Goal: Find specific page/section: Find specific page/section

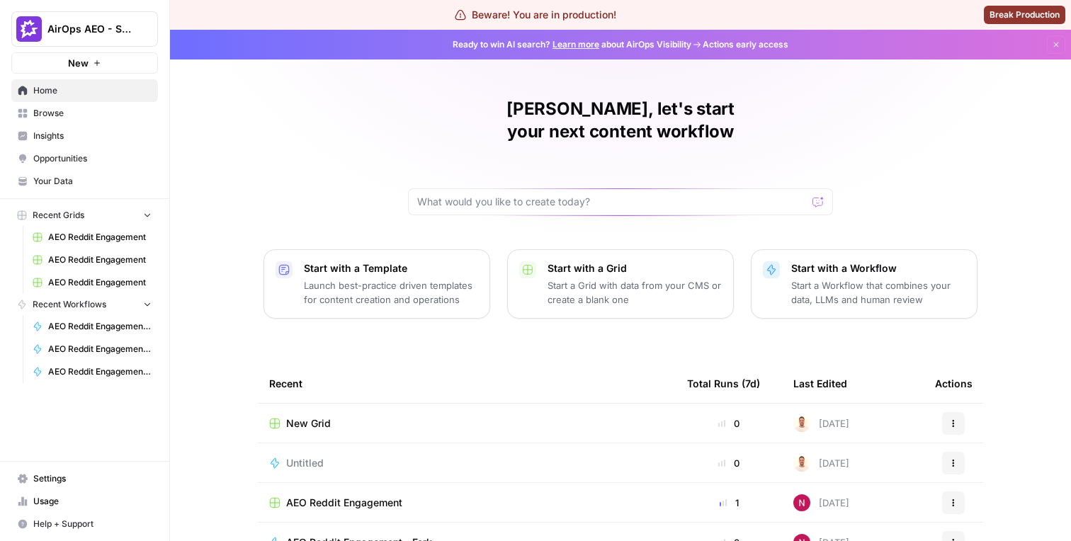
click at [86, 181] on span "Your Data" at bounding box center [92, 181] width 118 height 13
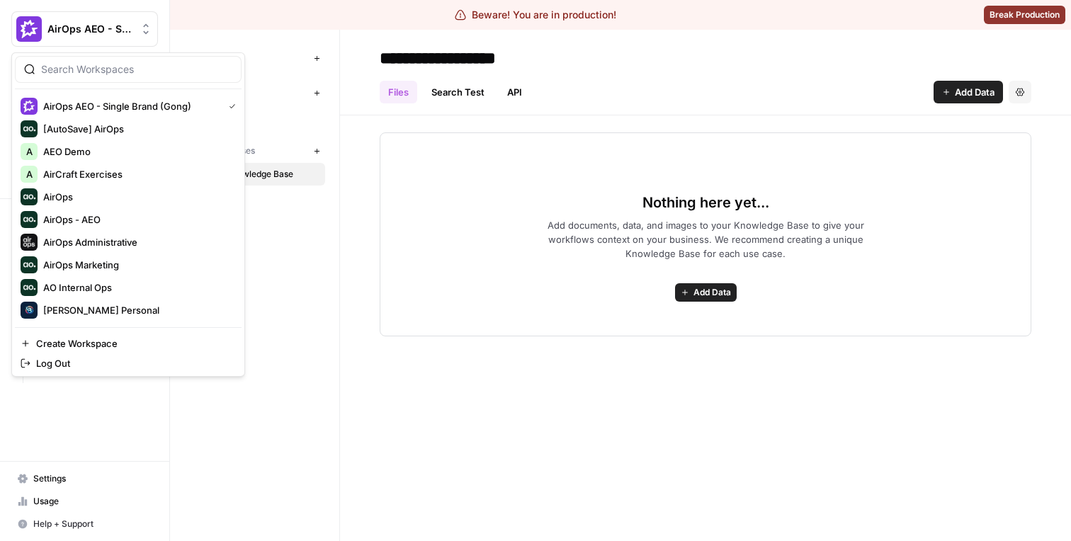
click at [130, 32] on span "AirOps AEO - Single Brand (Gong)" at bounding box center [90, 29] width 86 height 14
click at [96, 132] on span "[AutoSave] AirOps" at bounding box center [136, 129] width 187 height 14
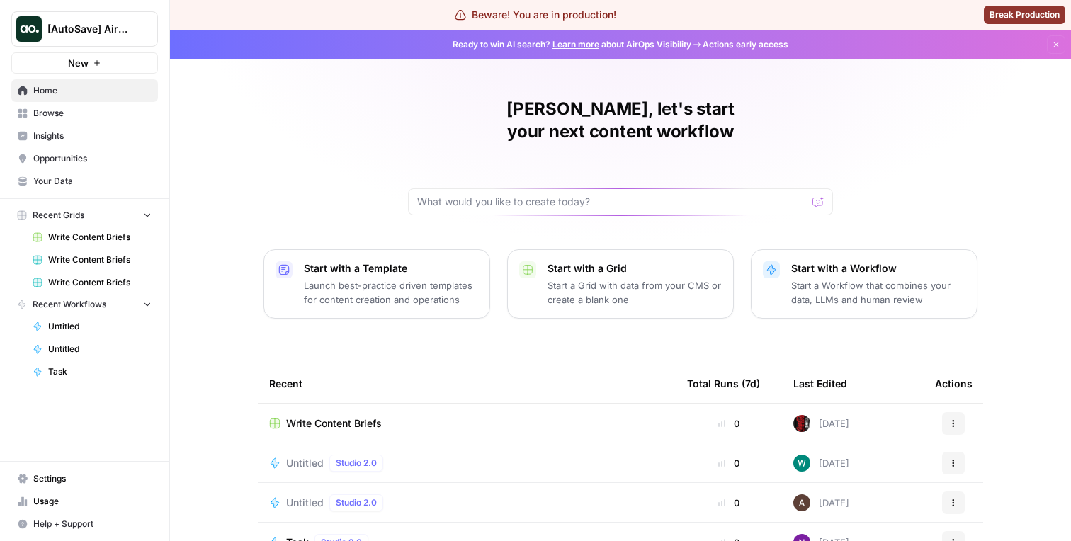
click at [85, 186] on span "Your Data" at bounding box center [92, 181] width 118 height 13
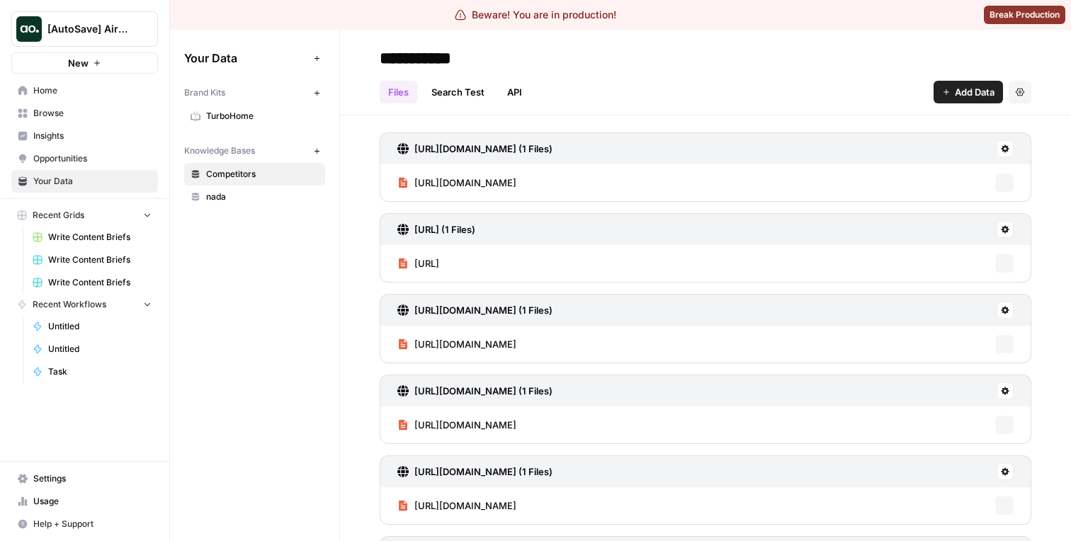
click at [254, 127] on div "Brand Kits New TurboHome Knowledge Bases New Competitors nada" at bounding box center [254, 144] width 141 height 127
click at [255, 123] on link "TurboHome" at bounding box center [254, 116] width 141 height 23
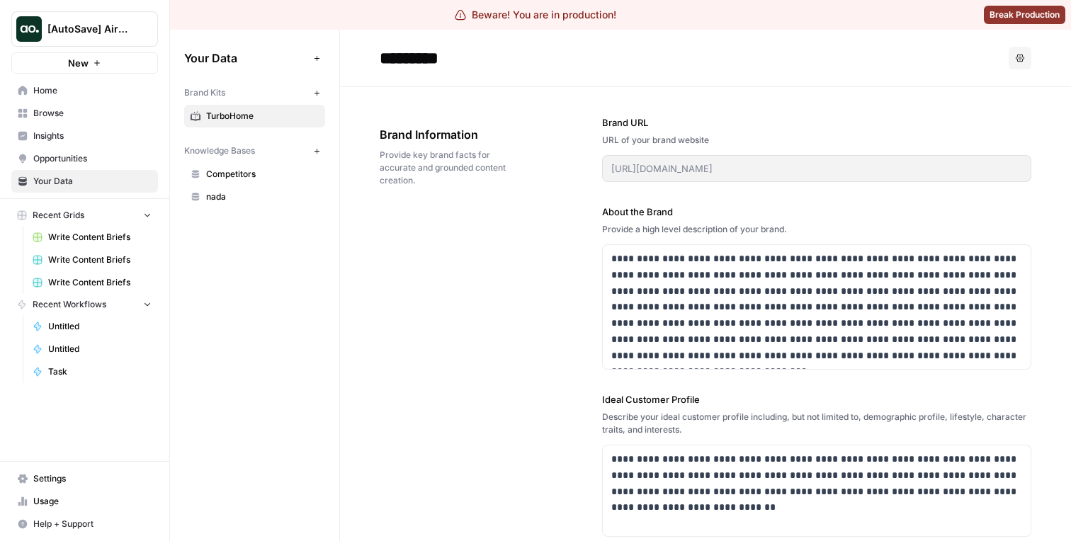
click at [222, 171] on span "Competitors" at bounding box center [262, 174] width 113 height 13
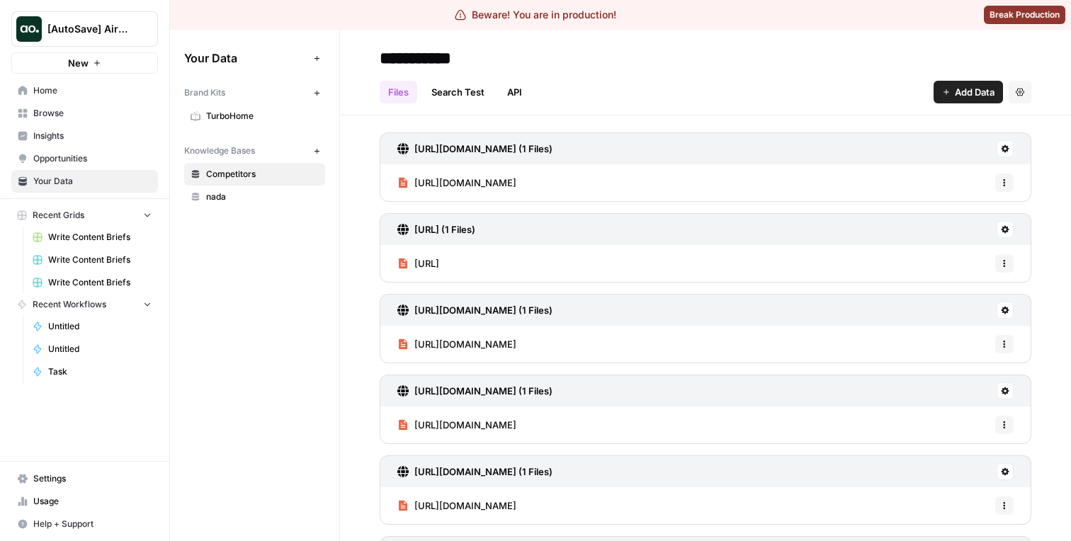
click at [232, 195] on span "nada" at bounding box center [262, 197] width 113 height 13
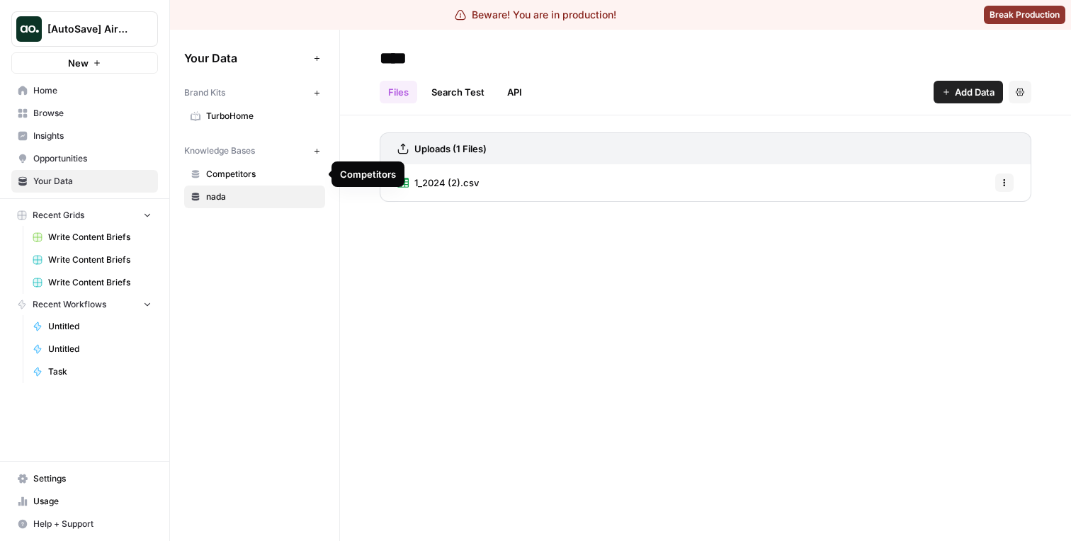
click at [441, 183] on span "1_2024 (2).csv" at bounding box center [446, 183] width 64 height 14
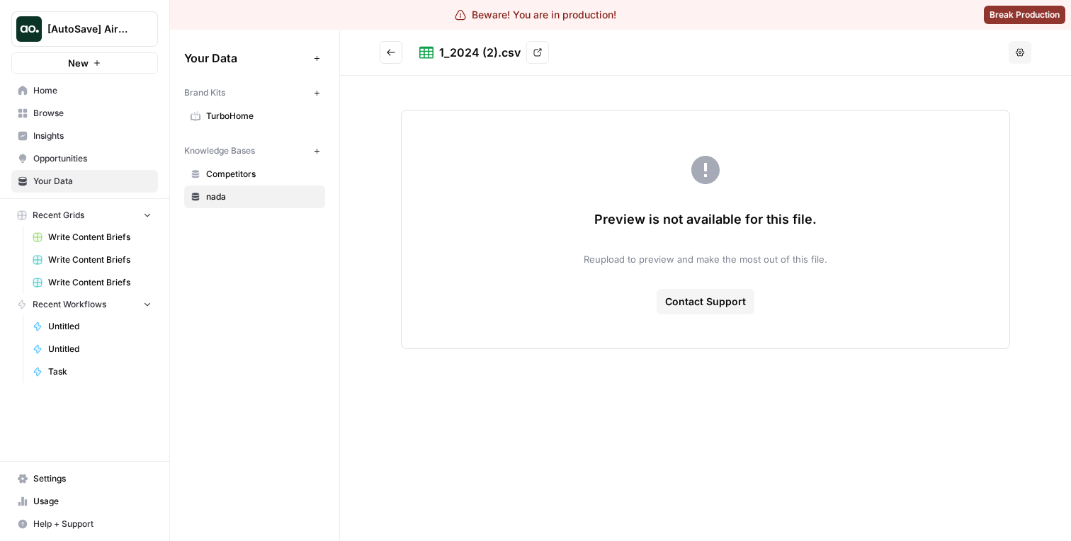
click at [239, 120] on span "TurboHome" at bounding box center [262, 116] width 113 height 13
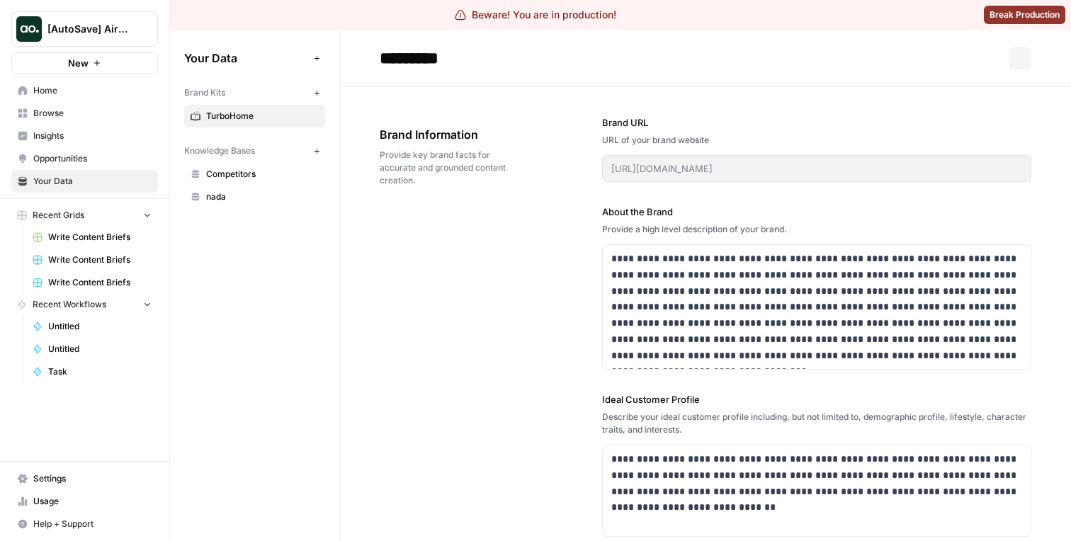
click at [439, 53] on input "*********" at bounding box center [487, 58] width 227 height 28
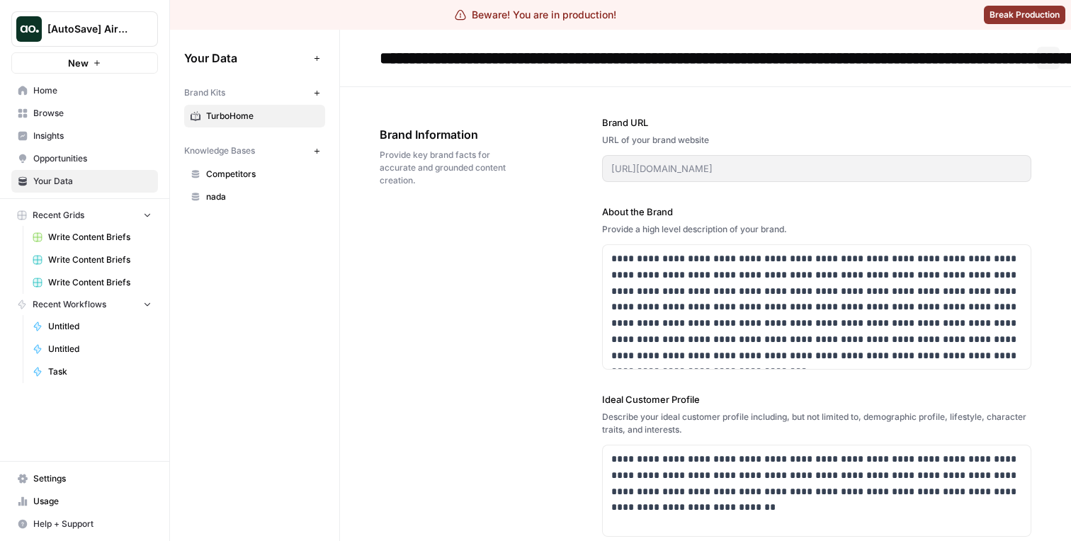
type input "**********"
